Goal: Navigation & Orientation: Find specific page/section

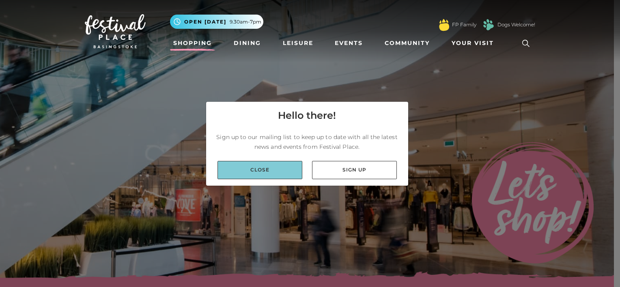
click at [263, 169] on link "Close" at bounding box center [260, 170] width 85 height 18
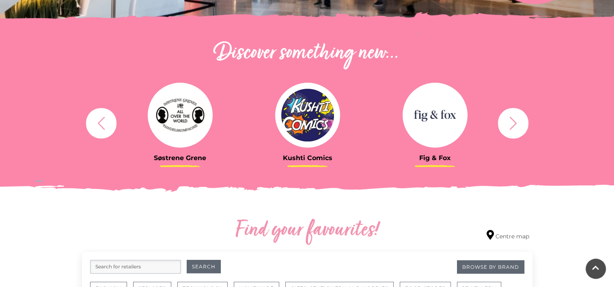
scroll to position [276, 0]
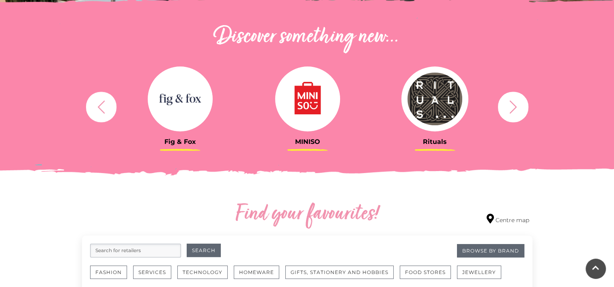
click at [503, 107] on button "button" at bounding box center [513, 107] width 30 height 30
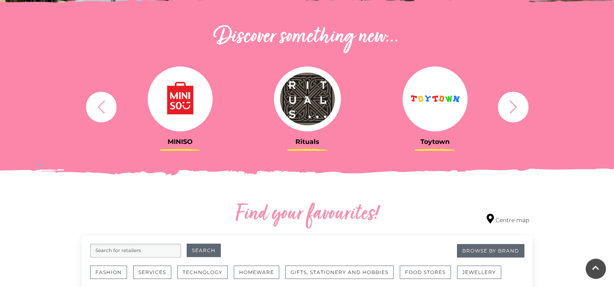
click at [503, 107] on button "button" at bounding box center [513, 107] width 30 height 30
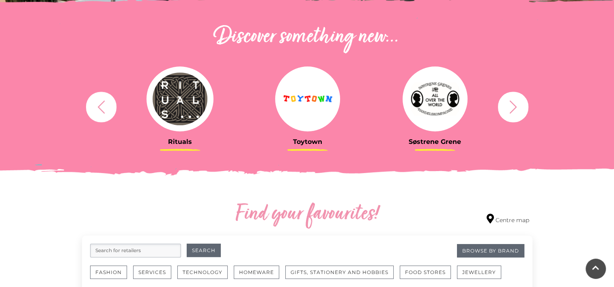
click at [503, 107] on button "button" at bounding box center [513, 107] width 30 height 30
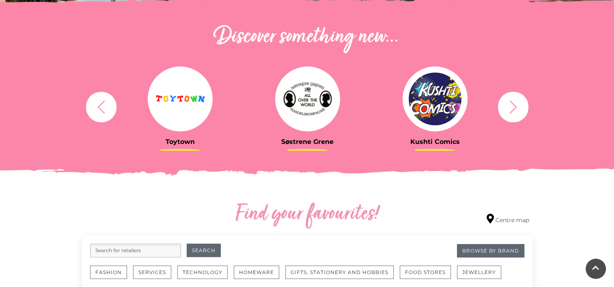
click at [503, 107] on button "button" at bounding box center [513, 107] width 30 height 30
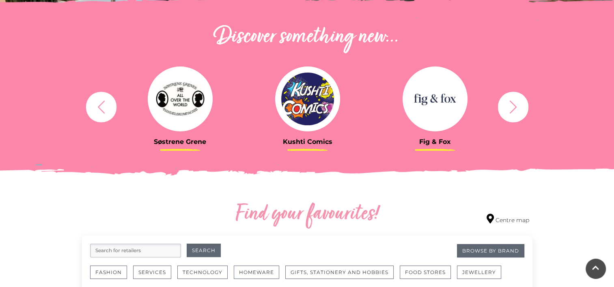
click at [503, 107] on button "button" at bounding box center [513, 107] width 30 height 30
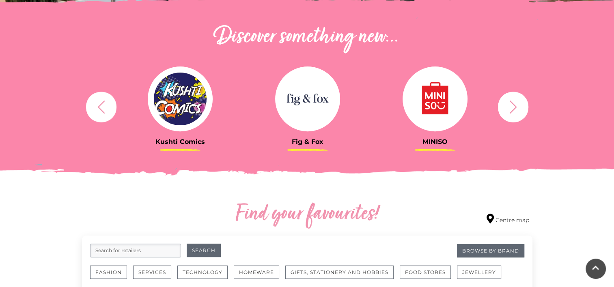
click at [503, 107] on button "button" at bounding box center [513, 107] width 30 height 30
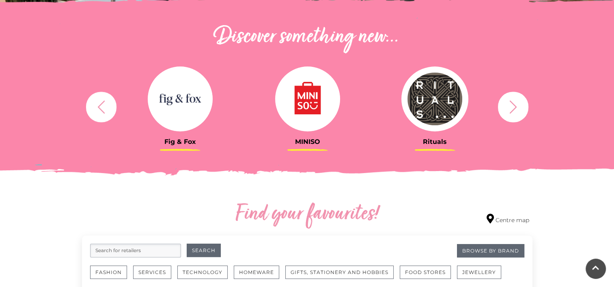
click at [503, 107] on button "button" at bounding box center [513, 107] width 30 height 30
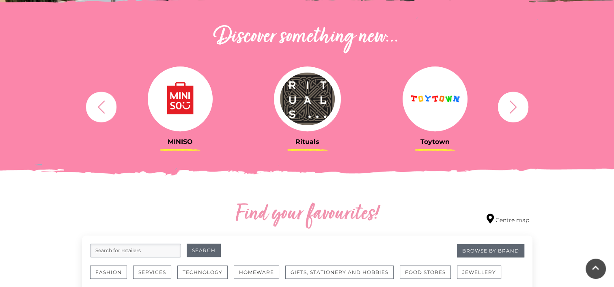
click at [503, 107] on button "button" at bounding box center [513, 107] width 30 height 30
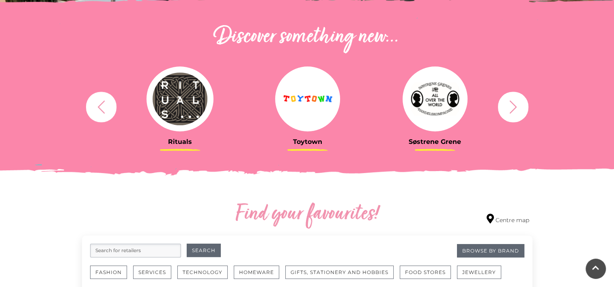
click at [503, 107] on button "button" at bounding box center [513, 107] width 30 height 30
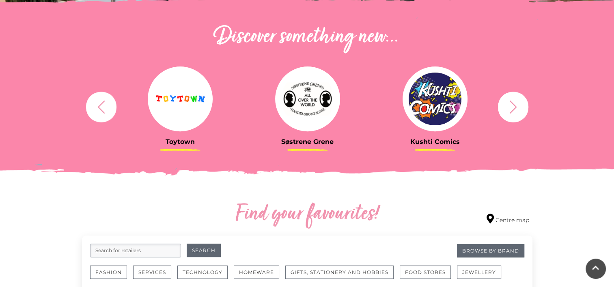
click at [503, 107] on button "button" at bounding box center [513, 107] width 30 height 30
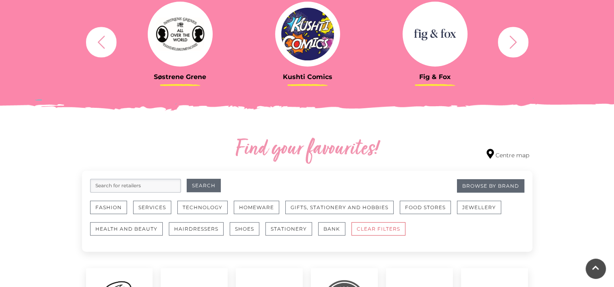
scroll to position [357, 0]
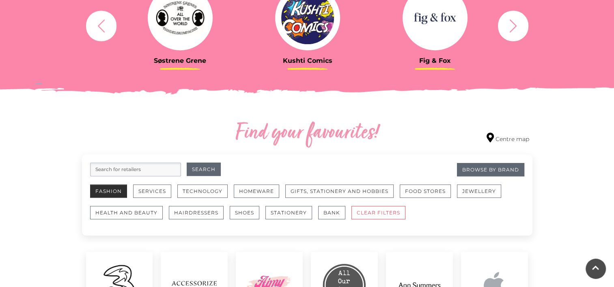
click at [112, 193] on button "Fashion" at bounding box center [108, 191] width 37 height 13
